Goal: Task Accomplishment & Management: Manage account settings

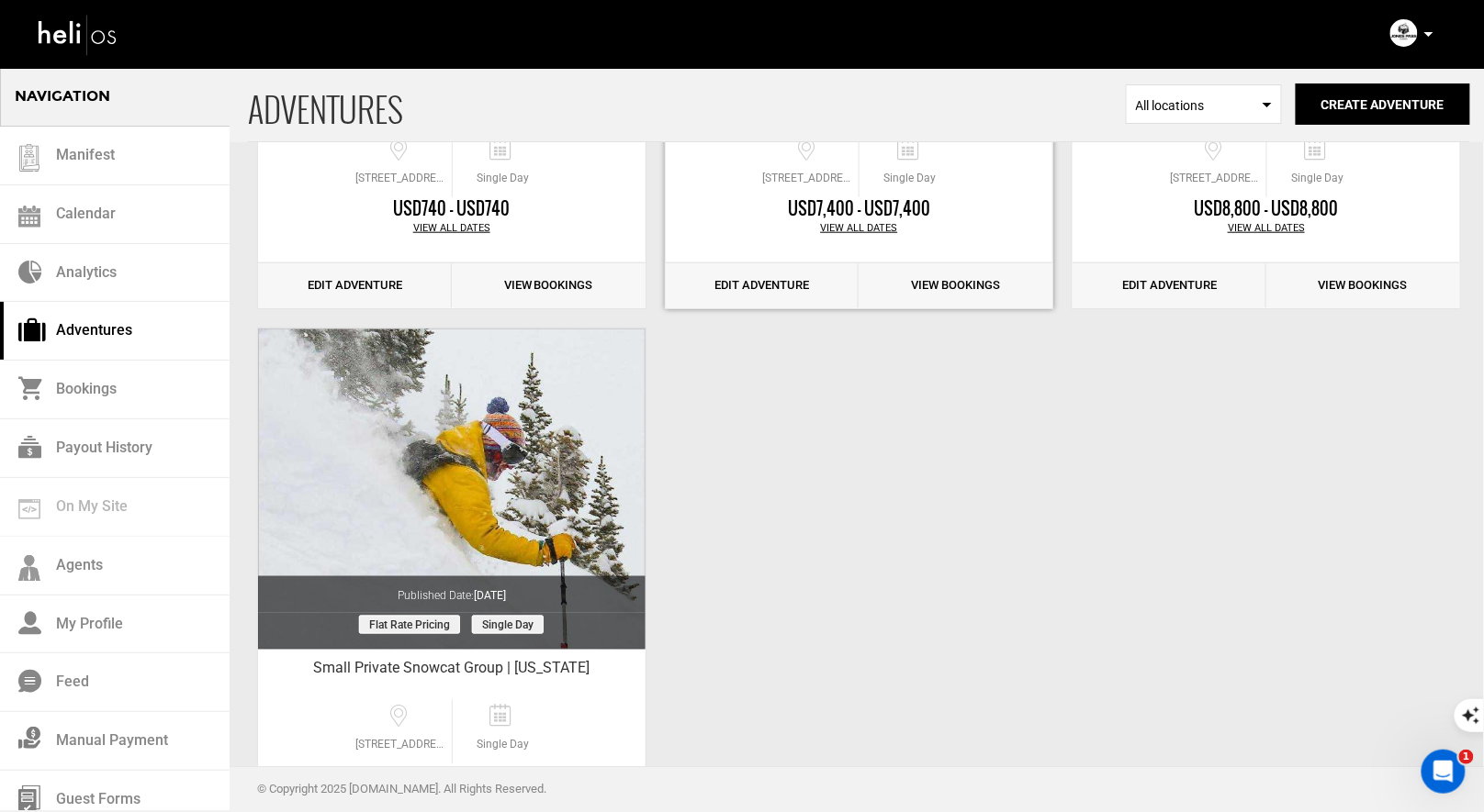
scroll to position [510, 0]
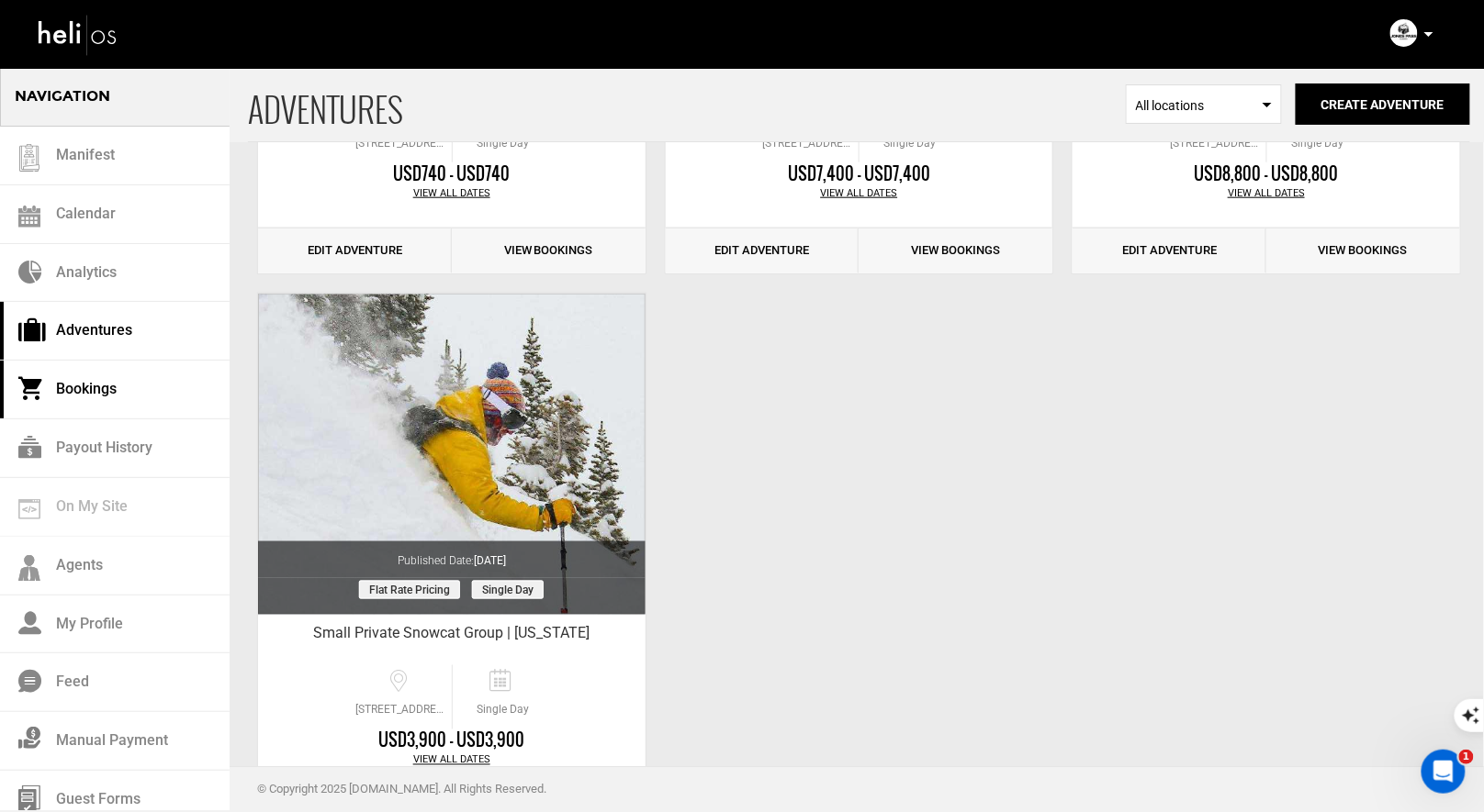
click at [80, 369] on link "Bookings" at bounding box center [114, 390] width 230 height 59
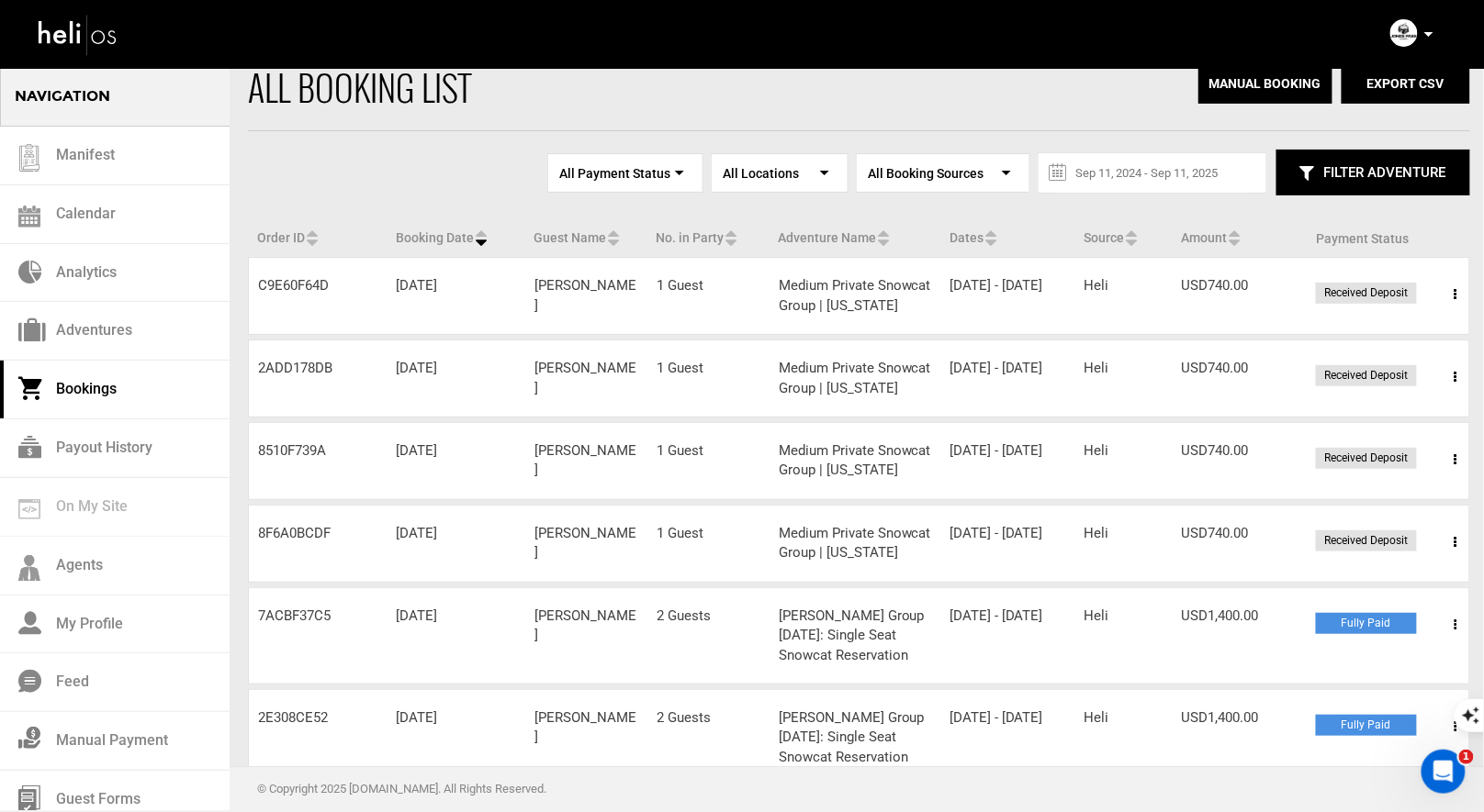
scroll to position [35, 0]
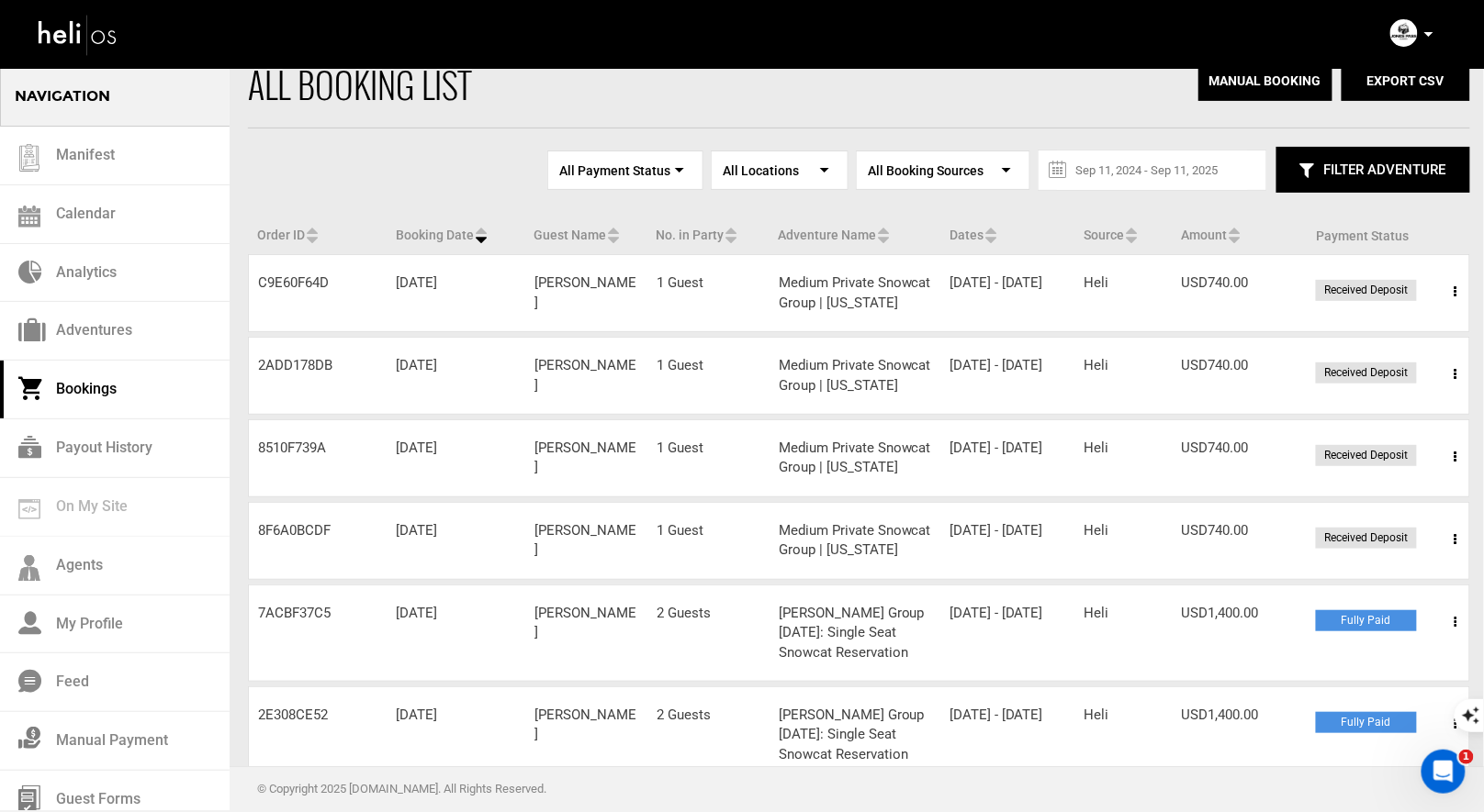
click at [1460, 290] on span at bounding box center [1456, 291] width 23 height 46
click at [1360, 346] on link "View Details" at bounding box center [1388, 348] width 182 height 46
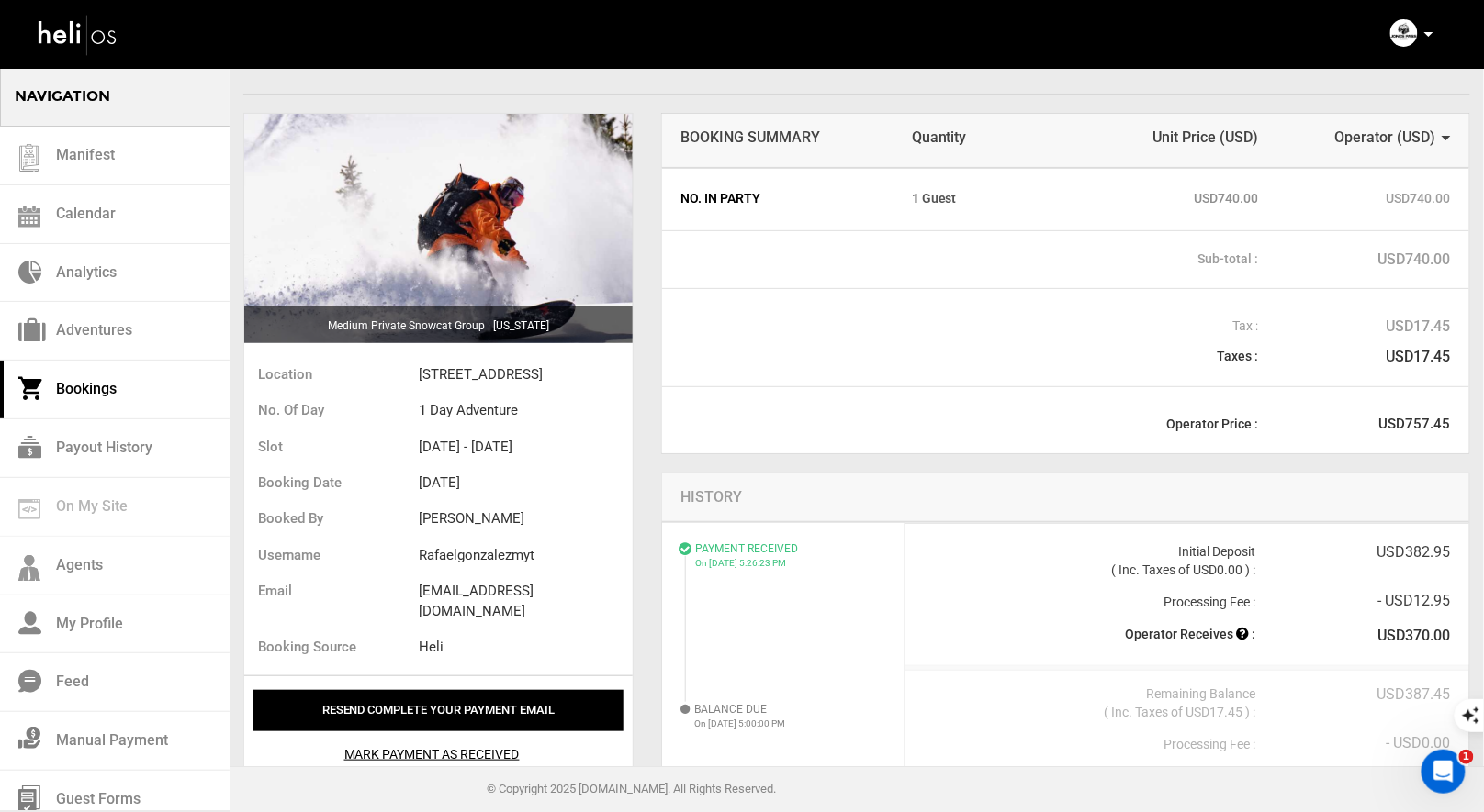
scroll to position [53, 0]
